Goal: Check status: Check status

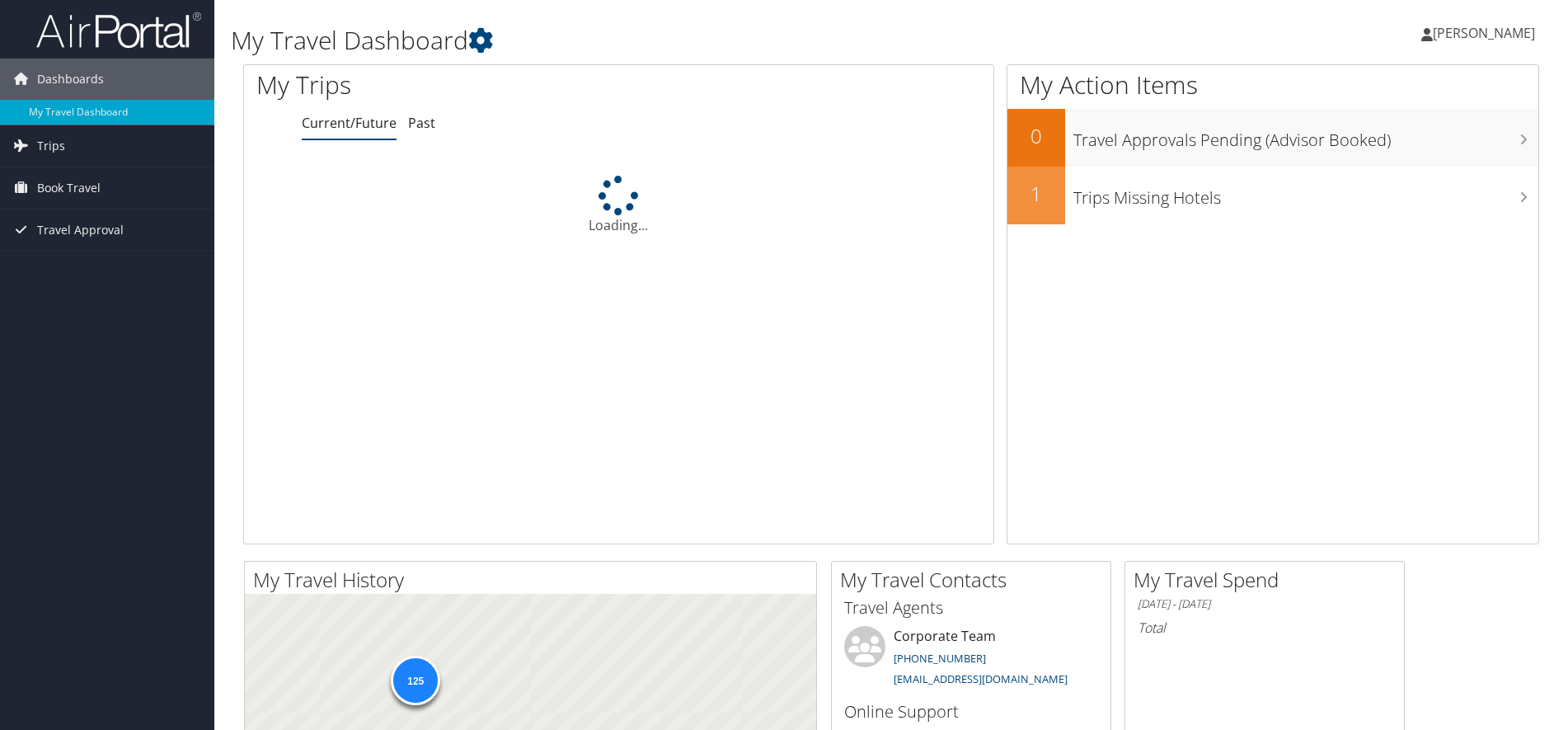
scroll to position [413, 0]
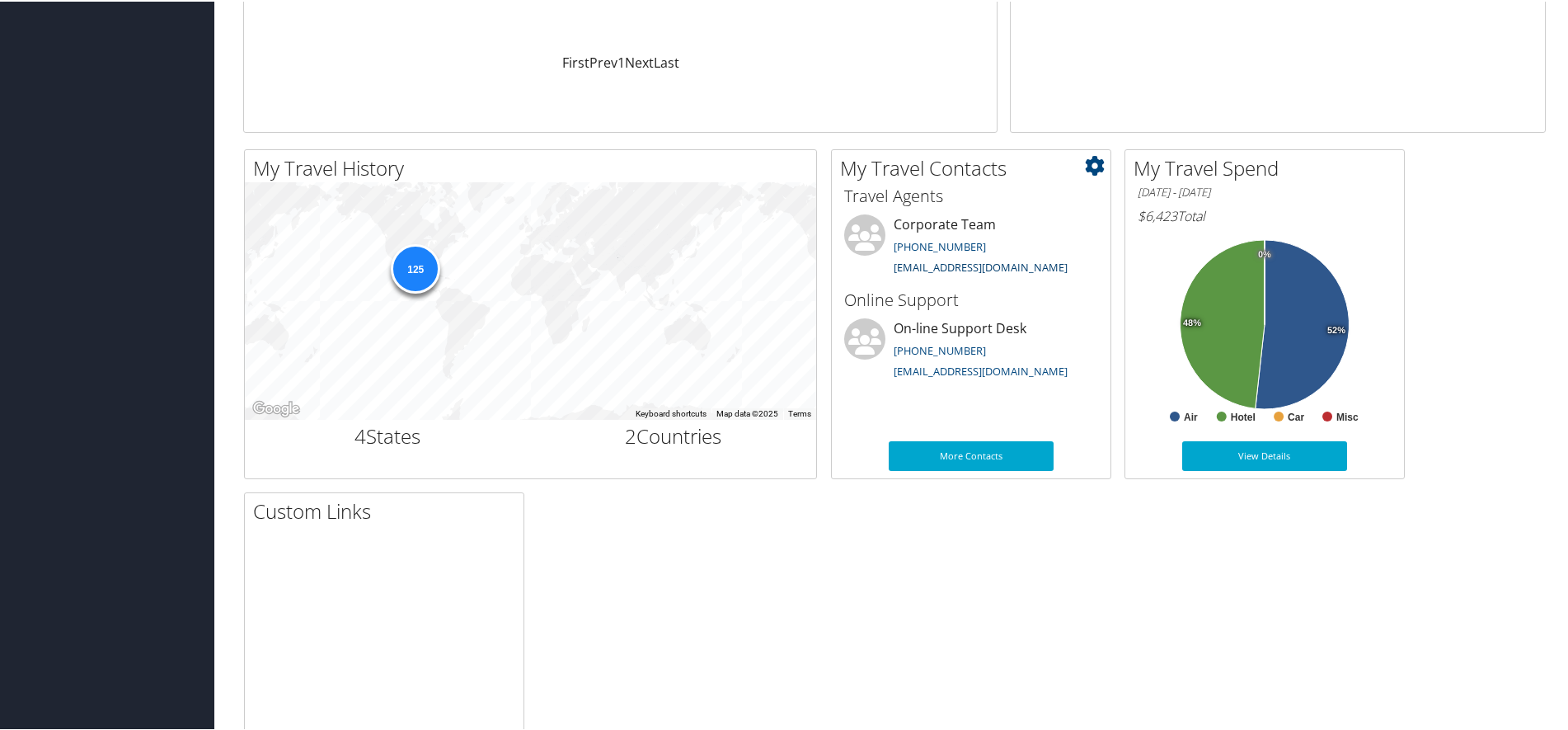
drag, startPoint x: 995, startPoint y: 257, endPoint x: 975, endPoint y: 266, distance: 21.9
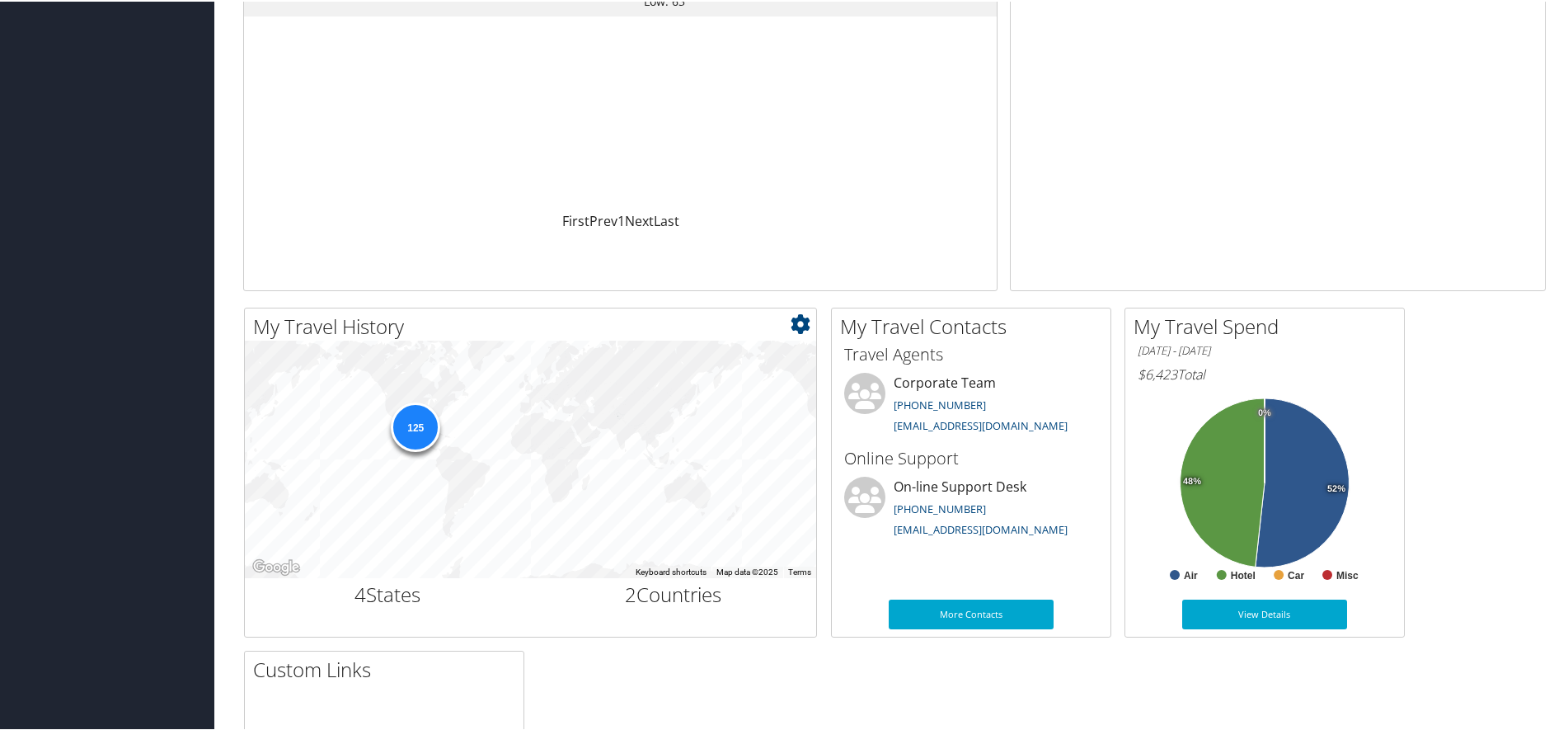
scroll to position [0, 0]
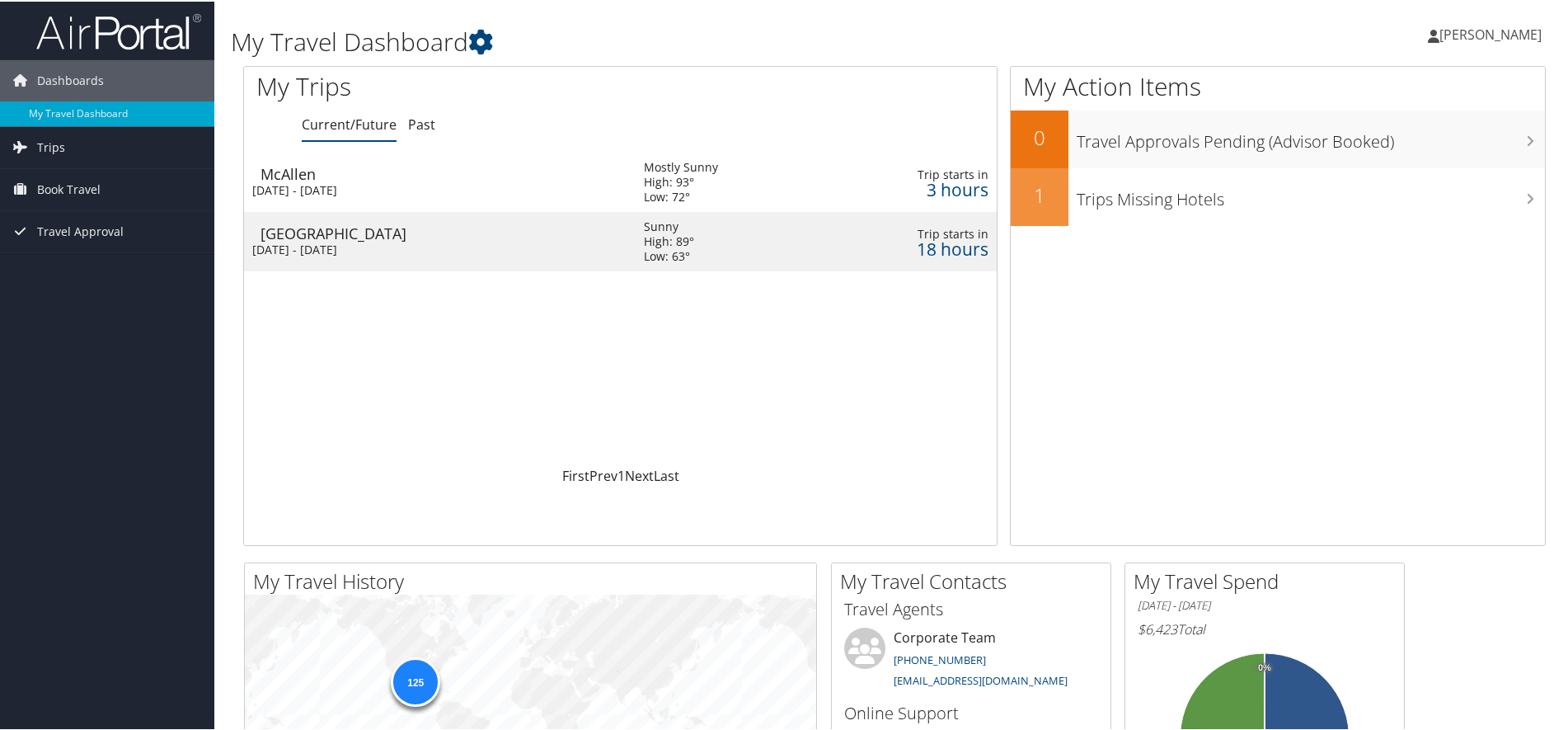
click at [333, 176] on div "McAllen" at bounding box center [444, 172] width 367 height 15
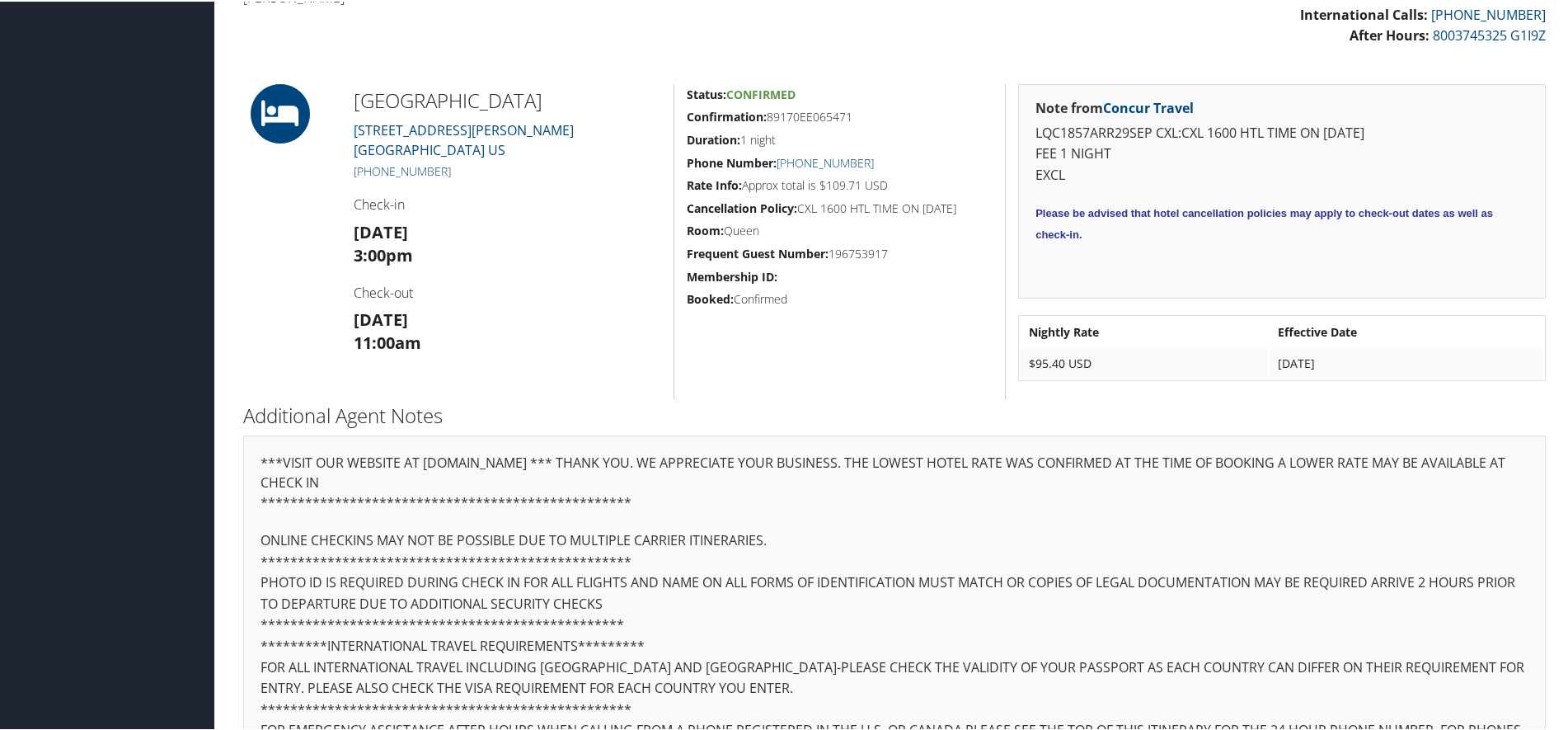
scroll to position [516, 0]
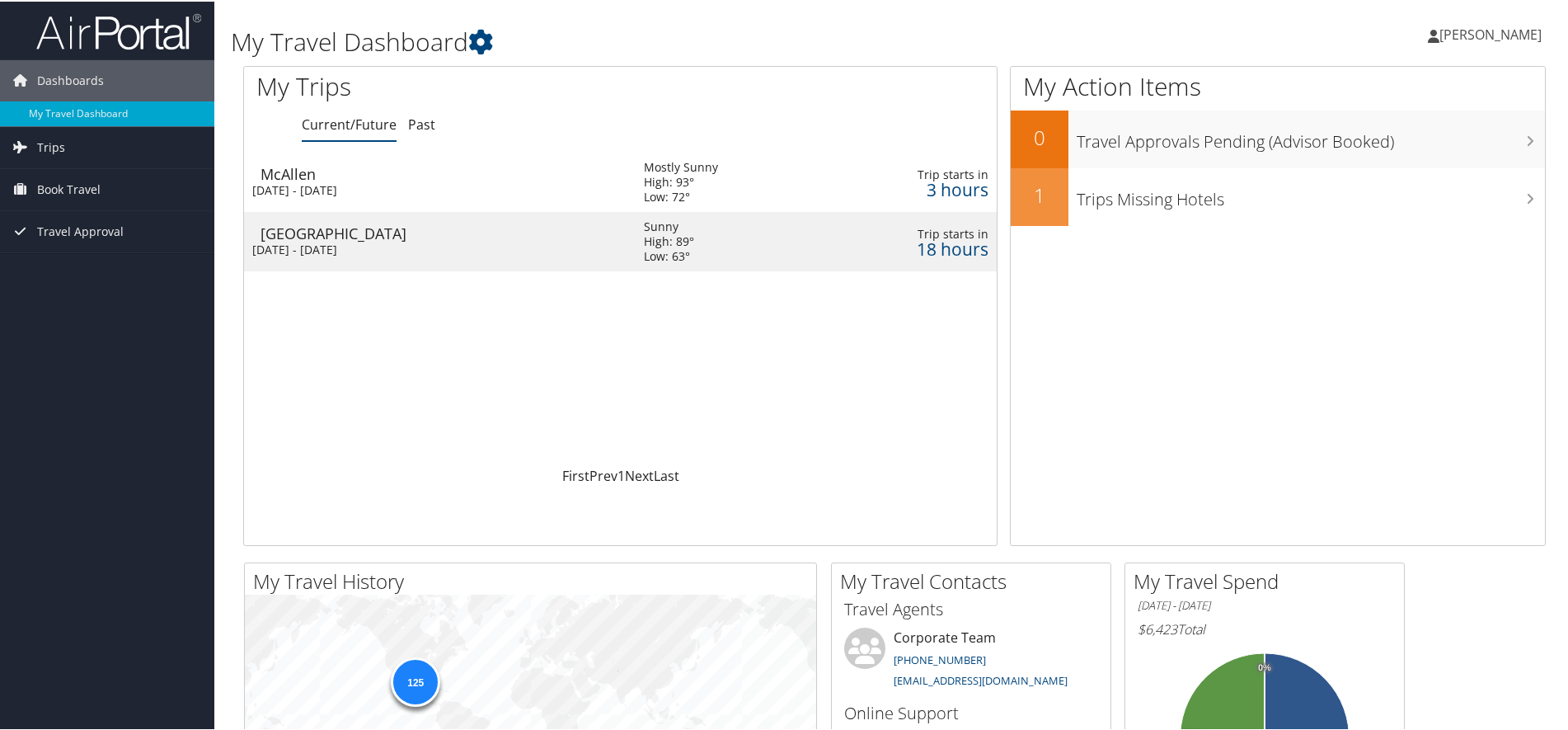
click at [369, 243] on div "[DATE] - [DATE]" at bounding box center [435, 248] width 367 height 15
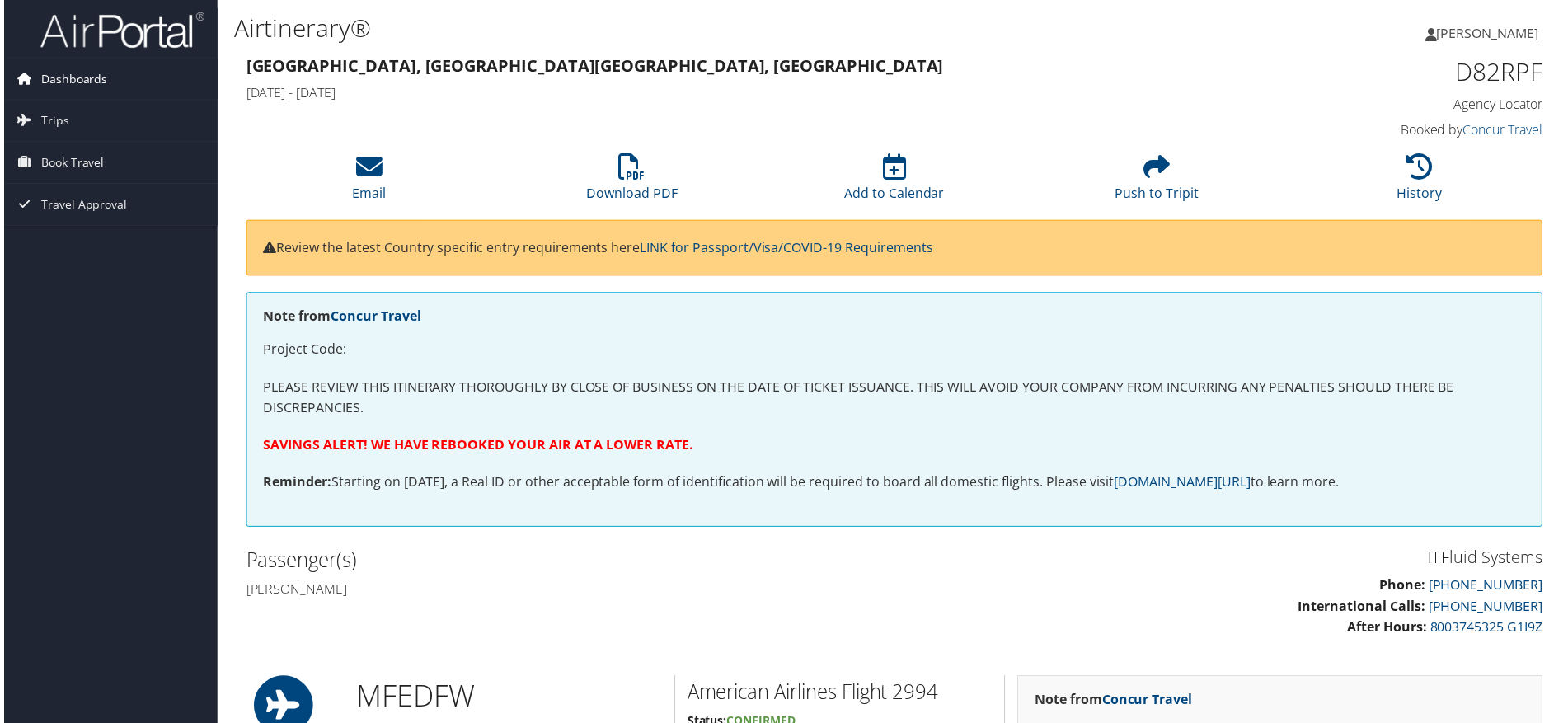
click at [83, 70] on span "Dashboards" at bounding box center [71, 80] width 67 height 41
click at [78, 75] on span "Dashboards" at bounding box center [71, 80] width 67 height 41
click at [114, 86] on link "Dashboards" at bounding box center [107, 80] width 214 height 41
